Goal: Task Accomplishment & Management: Manage account settings

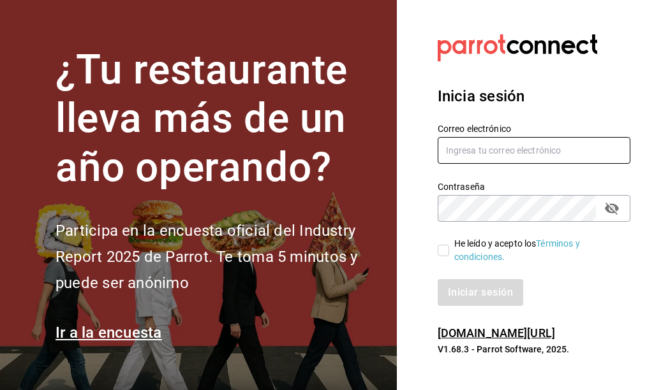
type input "eribetancourt@outlook.com"
click at [446, 246] on input "He leído y acepto los Términos y condiciones." at bounding box center [443, 250] width 11 height 11
checkbox input "true"
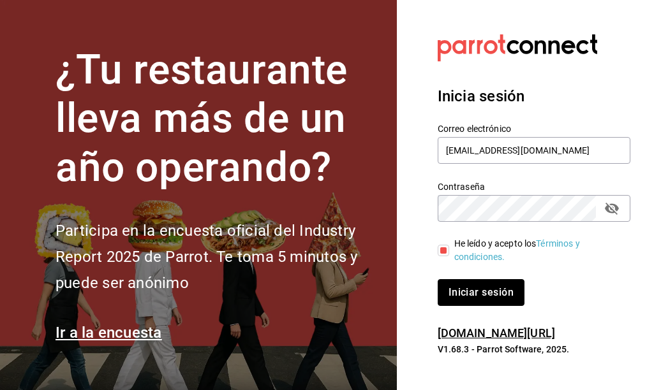
click at [458, 284] on button "Iniciar sesión" at bounding box center [481, 292] width 87 height 27
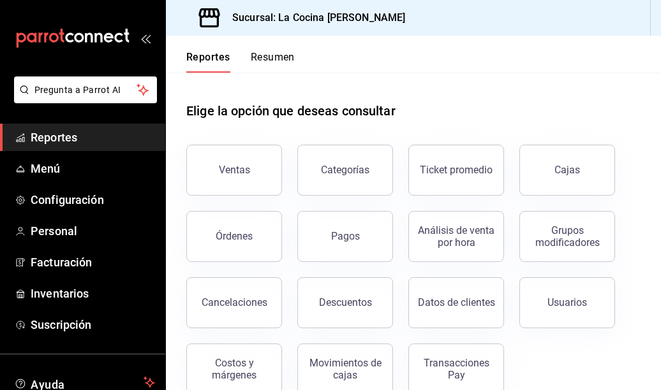
click at [276, 60] on button "Resumen" at bounding box center [273, 62] width 44 height 22
